Goal: Task Accomplishment & Management: Manage account settings

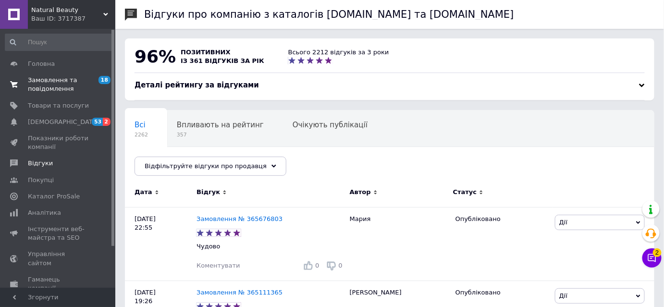
click at [59, 84] on span "Замовлення та повідомлення" at bounding box center [58, 84] width 61 height 17
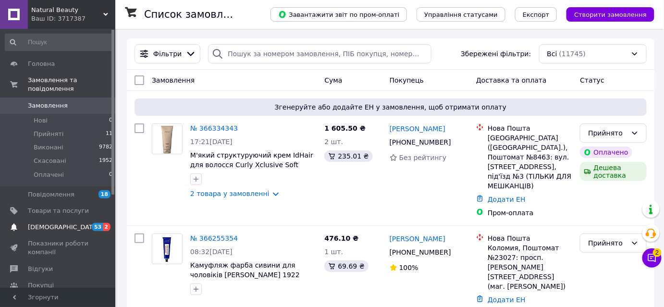
click at [91, 223] on span "53 2" at bounding box center [102, 227] width 26 height 9
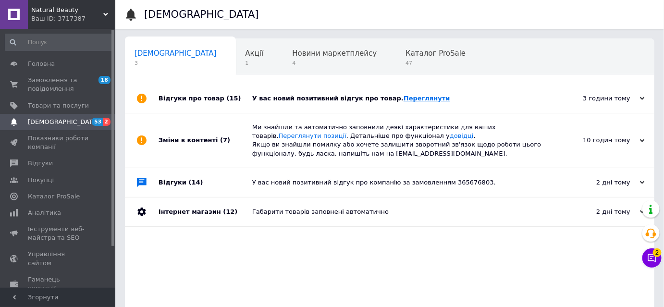
click at [403, 95] on link "Переглянути" at bounding box center [426, 98] width 47 height 7
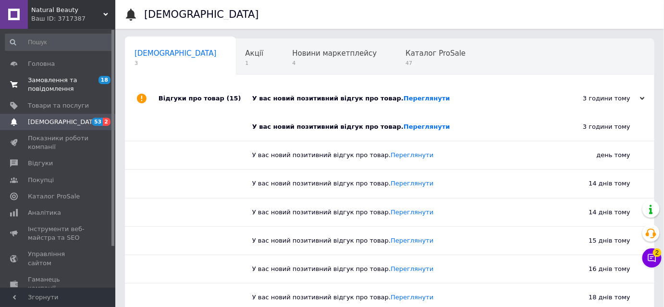
click at [67, 92] on span "Замовлення та повідомлення" at bounding box center [58, 84] width 61 height 17
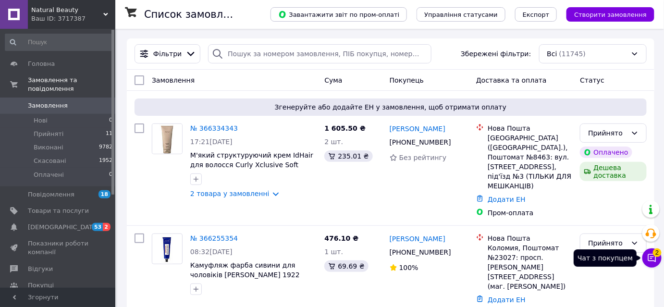
click at [652, 255] on icon at bounding box center [652, 258] width 10 height 10
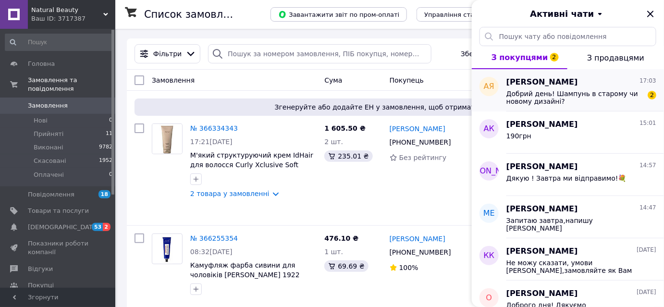
click at [552, 104] on span "Добрий день! Шампунь в старому чи новому дизайні?" at bounding box center [574, 97] width 136 height 15
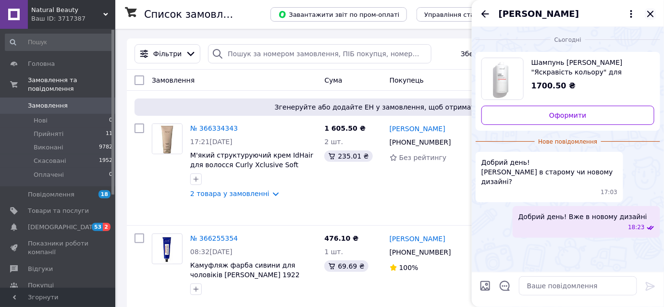
drag, startPoint x: 649, startPoint y: 10, endPoint x: 646, endPoint y: 15, distance: 5.6
click at [649, 12] on icon "Закрити" at bounding box center [651, 14] width 12 height 12
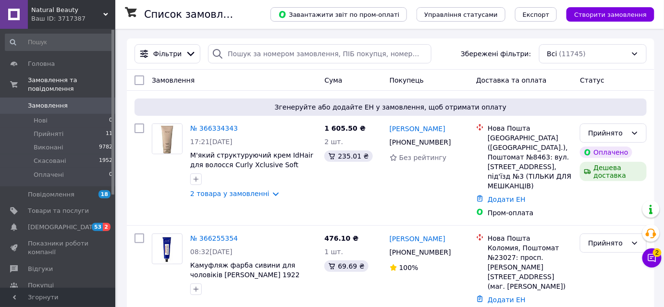
drag, startPoint x: 55, startPoint y: 15, endPoint x: 54, endPoint y: 38, distance: 23.6
click at [56, 15] on div "Ваш ID: 3717387" at bounding box center [73, 18] width 84 height 9
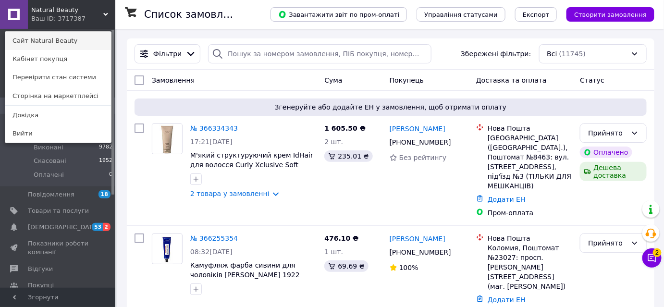
click at [49, 41] on link "Сайт Natural Beauty" at bounding box center [58, 41] width 106 height 18
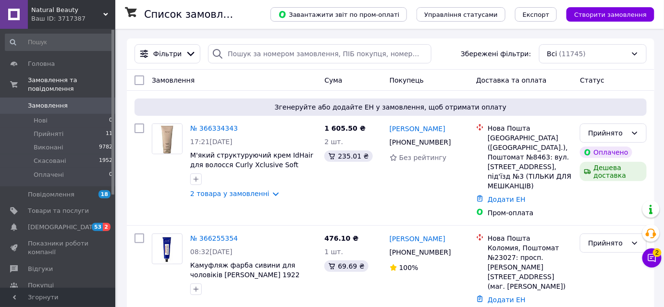
click at [64, 12] on span "Natural Beauty" at bounding box center [67, 10] width 72 height 9
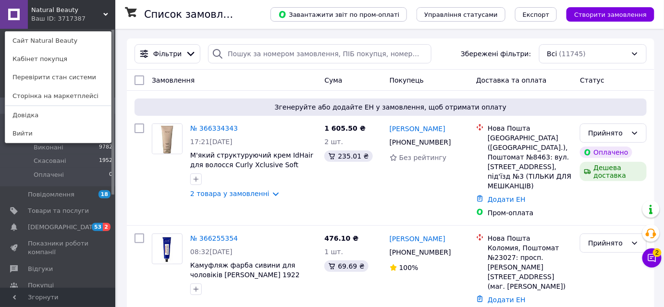
click at [50, 49] on link "Сайт Natural Beauty" at bounding box center [58, 41] width 106 height 18
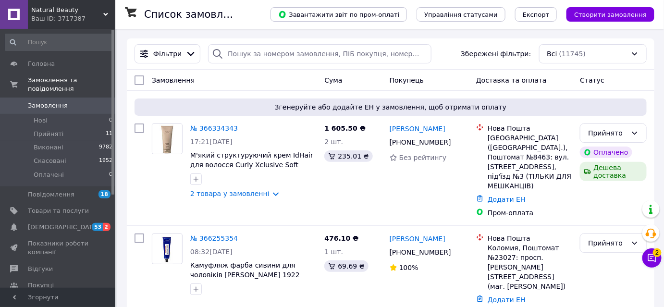
click at [57, 15] on div "Ваш ID: 3717387" at bounding box center [73, 18] width 84 height 9
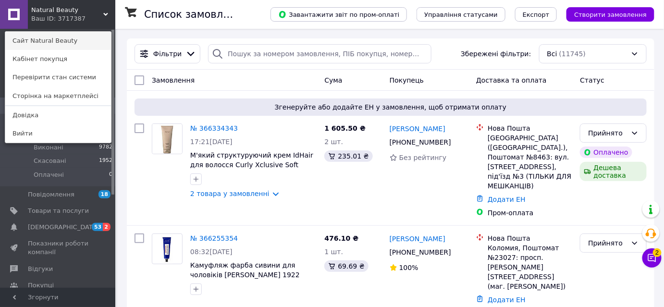
click at [52, 40] on link "Сайт Natural Beauty" at bounding box center [58, 41] width 106 height 18
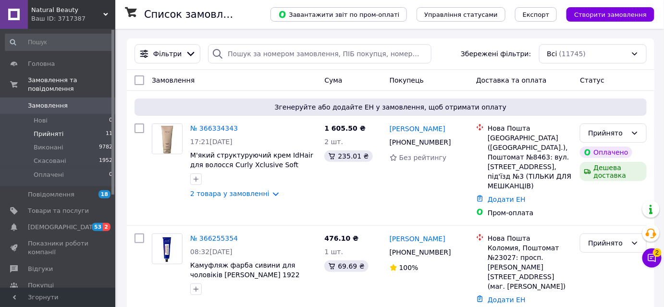
click at [76, 127] on li "Прийняті 11" at bounding box center [59, 133] width 118 height 13
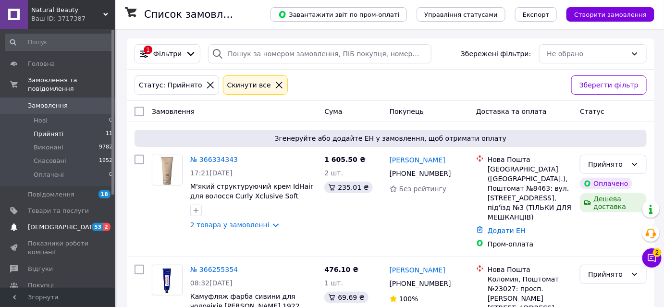
click at [81, 223] on span "[DEMOGRAPHIC_DATA]" at bounding box center [58, 227] width 61 height 9
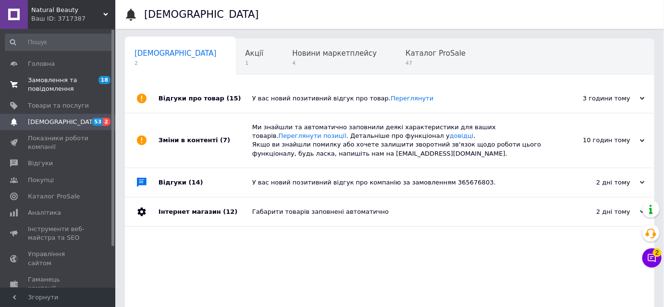
click at [60, 85] on span "Замовлення та повідомлення" at bounding box center [58, 84] width 61 height 17
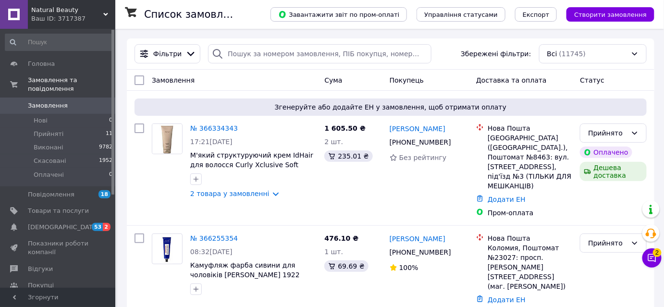
click at [65, 11] on span "Natural Beauty" at bounding box center [67, 10] width 72 height 9
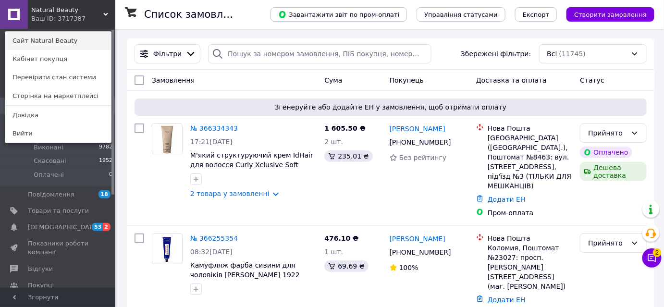
click at [64, 43] on link "Сайт Natural Beauty" at bounding box center [58, 41] width 106 height 18
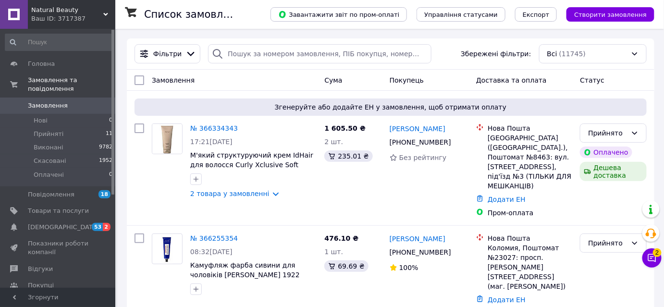
click at [64, 18] on div "Ваш ID: 3717387" at bounding box center [73, 18] width 84 height 9
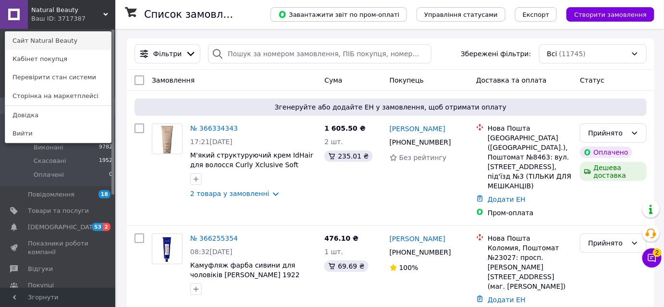
click at [60, 43] on link "Сайт Natural Beauty" at bounding box center [58, 41] width 106 height 18
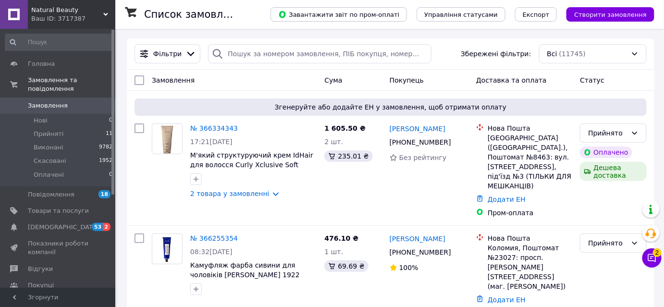
click at [61, 101] on span "Замовлення" at bounding box center [48, 105] width 40 height 9
drag, startPoint x: 52, startPoint y: 126, endPoint x: 57, endPoint y: 133, distance: 8.3
click at [51, 130] on span "Прийняті" at bounding box center [49, 134] width 30 height 9
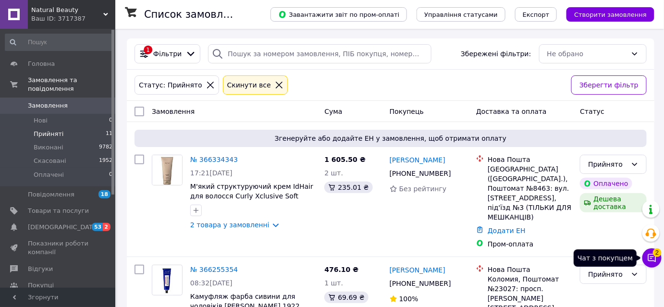
click at [649, 257] on icon at bounding box center [652, 258] width 10 height 10
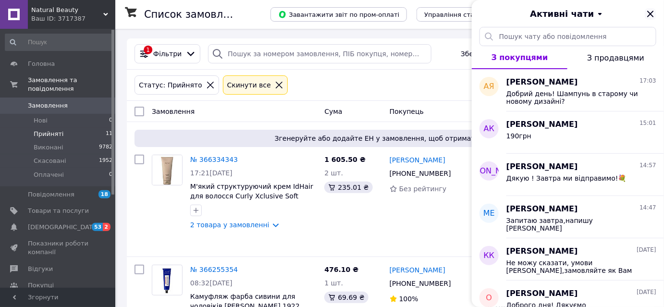
click at [653, 12] on icon "Закрити" at bounding box center [650, 14] width 6 height 6
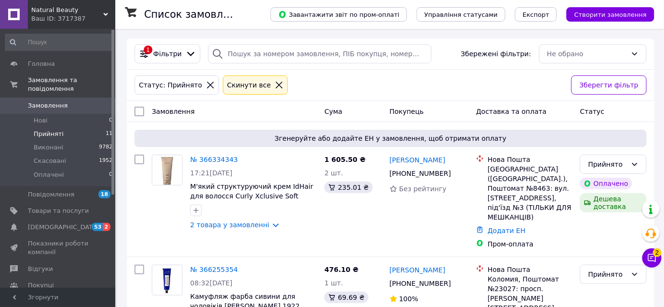
click at [42, 130] on span "Прийняті" at bounding box center [49, 134] width 30 height 9
click at [56, 101] on span "Замовлення" at bounding box center [48, 105] width 40 height 9
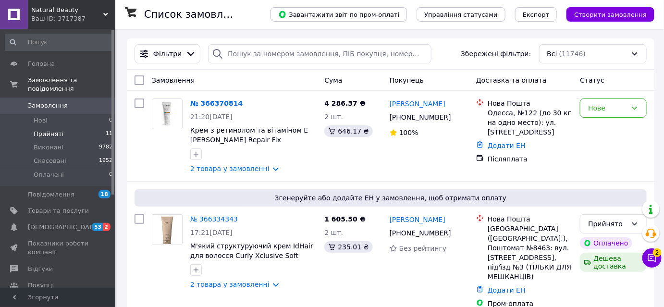
click at [59, 130] on span "Прийняті" at bounding box center [49, 134] width 30 height 9
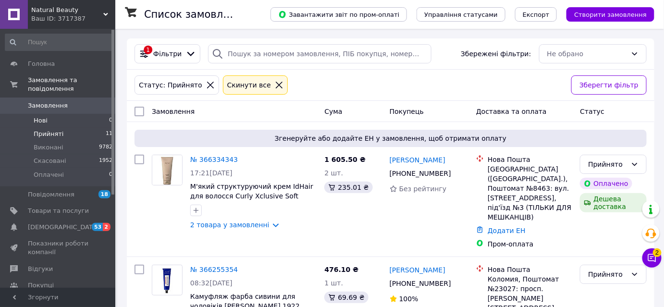
click at [56, 114] on li "Нові 0" at bounding box center [59, 120] width 118 height 13
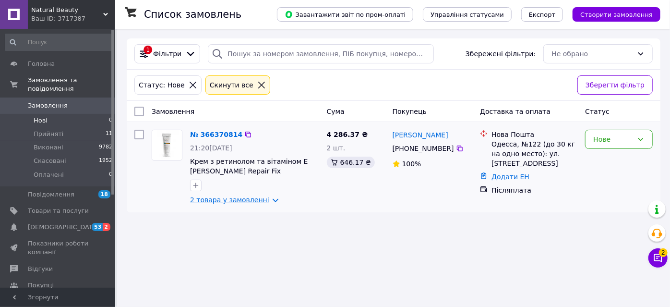
click at [228, 199] on link "2 товара у замовленні" at bounding box center [229, 200] width 79 height 8
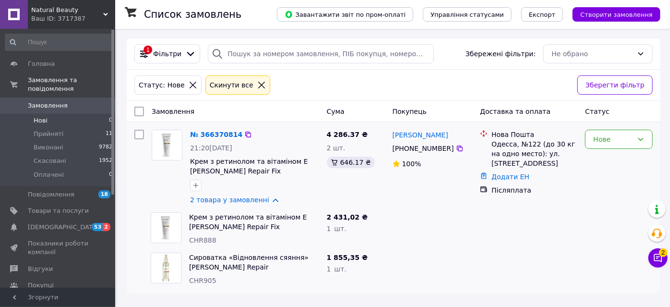
drag, startPoint x: 607, startPoint y: 137, endPoint x: 601, endPoint y: 148, distance: 12.3
click at [606, 139] on div "Нове" at bounding box center [614, 139] width 40 height 11
click at [599, 159] on li "Прийнято" at bounding box center [619, 159] width 67 height 17
click at [72, 115] on li "Нові 0" at bounding box center [59, 120] width 118 height 13
click at [163, 141] on img at bounding box center [167, 145] width 30 height 30
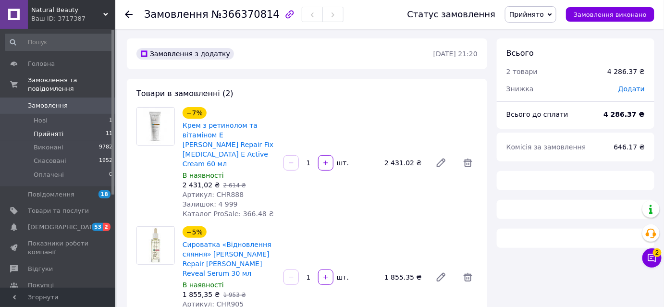
click at [85, 127] on li "Прийняті 11" at bounding box center [59, 133] width 118 height 13
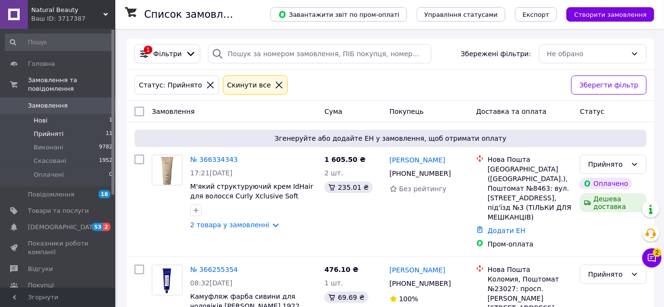
click at [83, 114] on li "Нові 1" at bounding box center [59, 120] width 118 height 13
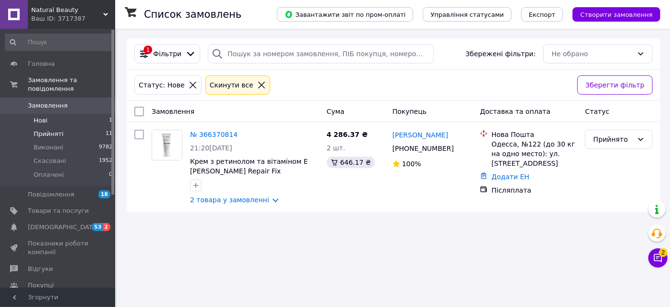
click at [69, 127] on li "Прийняті 11" at bounding box center [59, 133] width 118 height 13
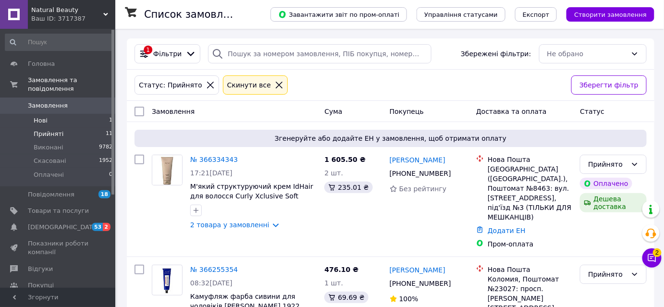
click at [86, 114] on li "Нові 1" at bounding box center [59, 120] width 118 height 13
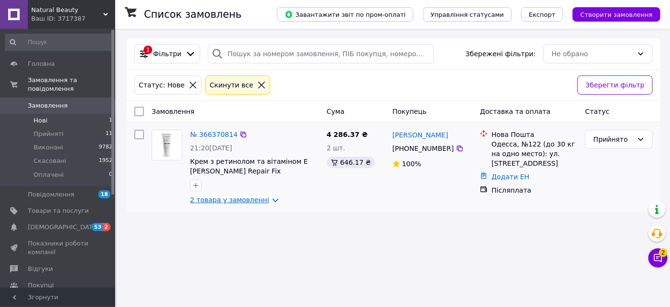
click at [224, 199] on link "2 товара у замовленні" at bounding box center [229, 200] width 79 height 8
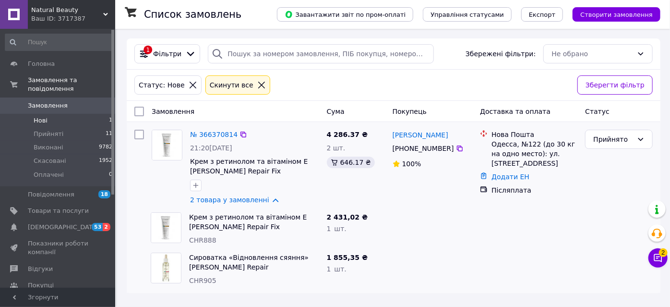
click at [163, 136] on img at bounding box center [167, 145] width 30 height 30
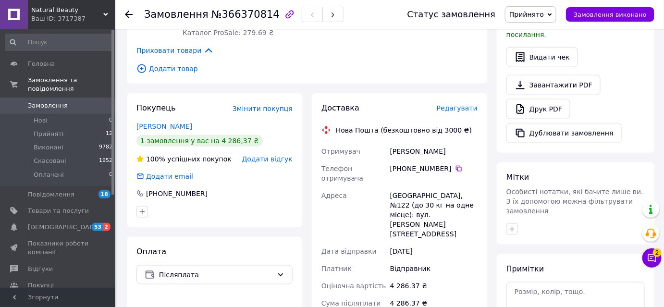
scroll to position [437, 0]
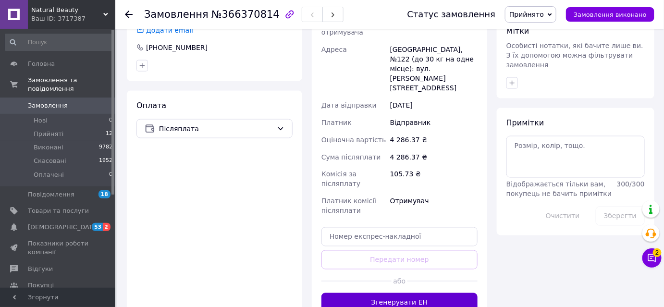
click at [415, 293] on button "Згенерувати ЕН" at bounding box center [399, 302] width 156 height 19
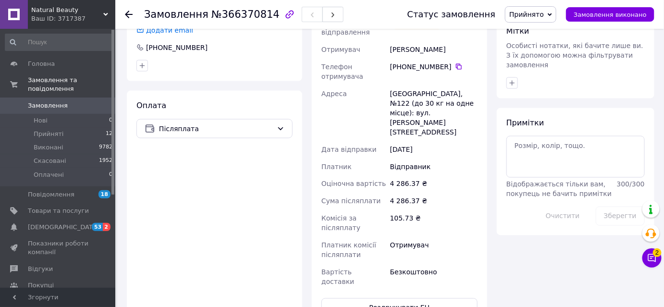
scroll to position [291, 0]
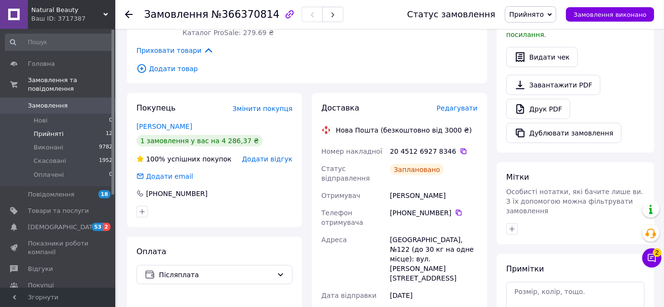
click at [52, 130] on span "Прийняті" at bounding box center [49, 134] width 30 height 9
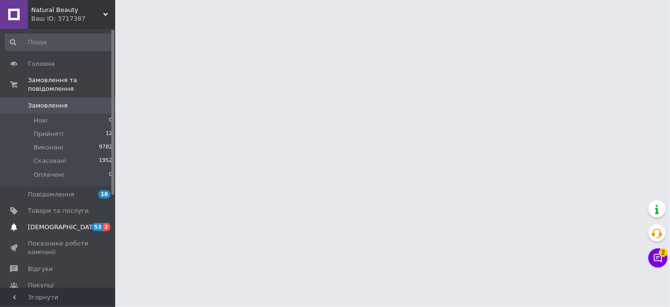
click at [61, 223] on span "[DEMOGRAPHIC_DATA]" at bounding box center [63, 227] width 71 height 9
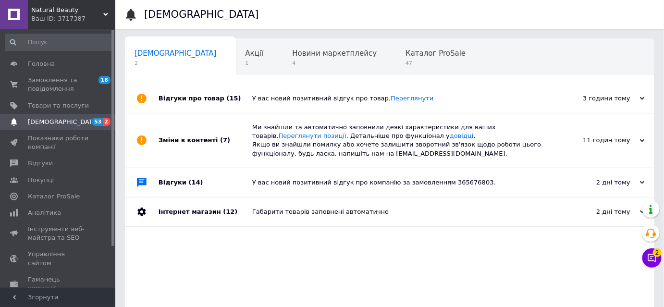
scroll to position [0, 72]
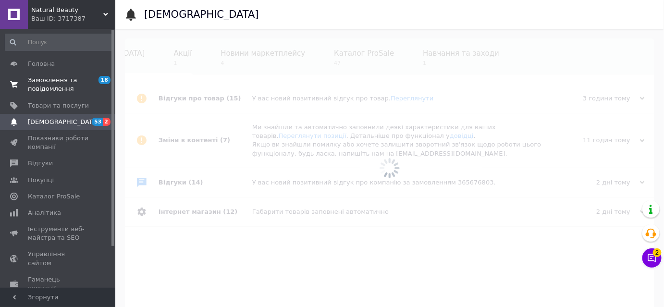
click at [35, 81] on span "Замовлення та повідомлення" at bounding box center [58, 84] width 61 height 17
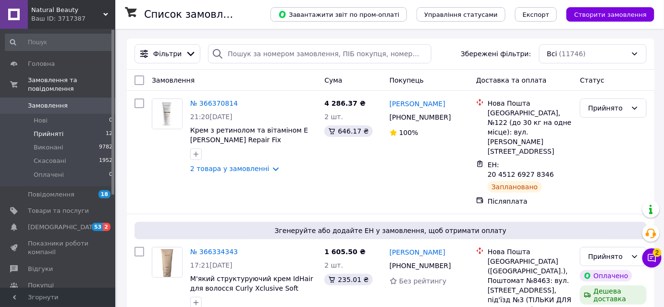
click at [48, 130] on span "Прийняті" at bounding box center [49, 134] width 30 height 9
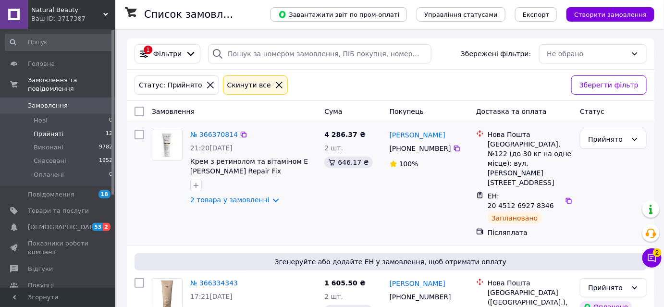
click at [169, 141] on img at bounding box center [167, 145] width 30 height 30
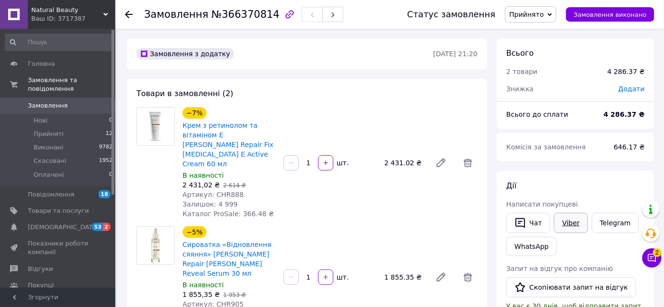
drag, startPoint x: 570, startPoint y: 222, endPoint x: 560, endPoint y: 223, distance: 10.2
click at [570, 222] on link "Viber" at bounding box center [571, 223] width 34 height 20
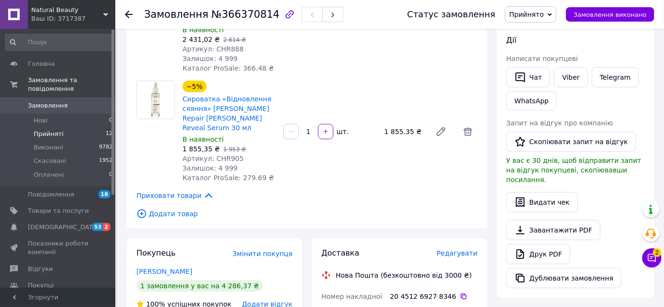
click at [73, 127] on li "Прийняті 12" at bounding box center [59, 133] width 118 height 13
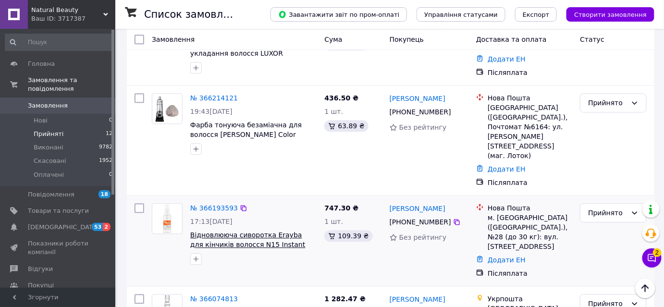
scroll to position [873, 0]
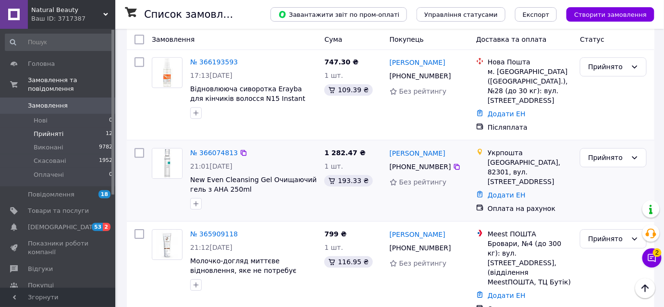
click at [172, 148] on img at bounding box center [167, 163] width 30 height 30
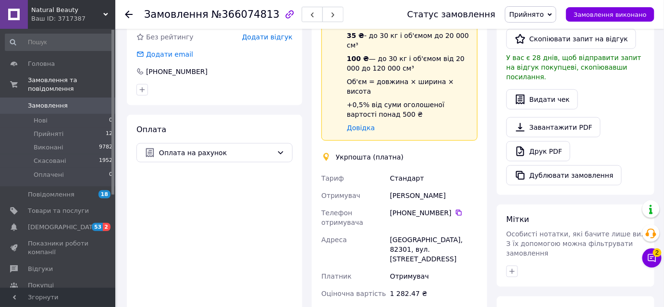
scroll to position [132, 0]
